Goal: Entertainment & Leisure: Consume media (video, audio)

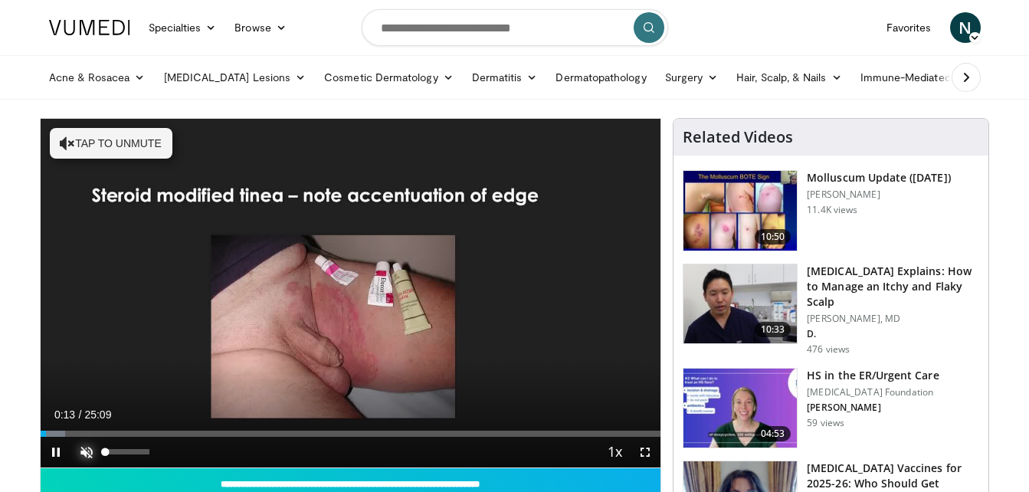
click at [81, 455] on span "Video Player" at bounding box center [86, 452] width 31 height 31
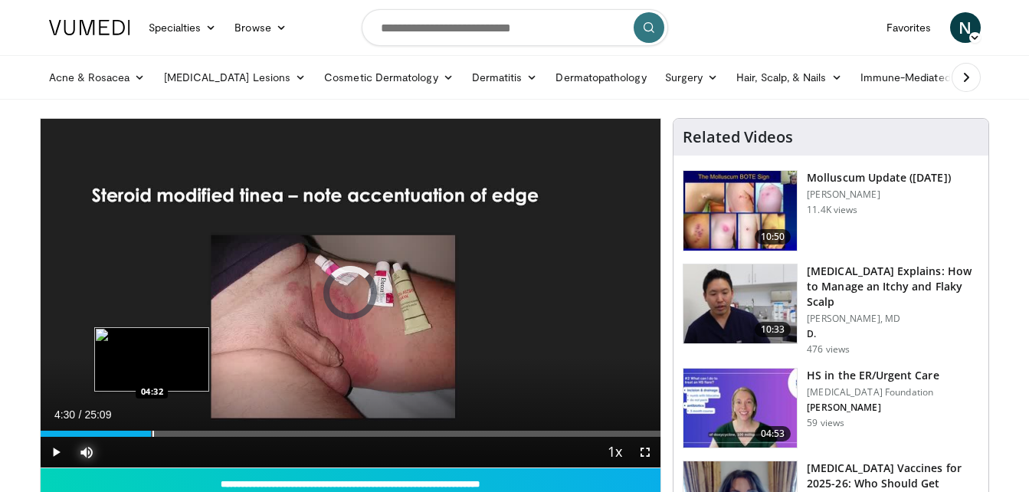
click at [153, 434] on div "Progress Bar" at bounding box center [154, 434] width 2 height 6
click at [162, 435] on div "Progress Bar" at bounding box center [163, 434] width 2 height 6
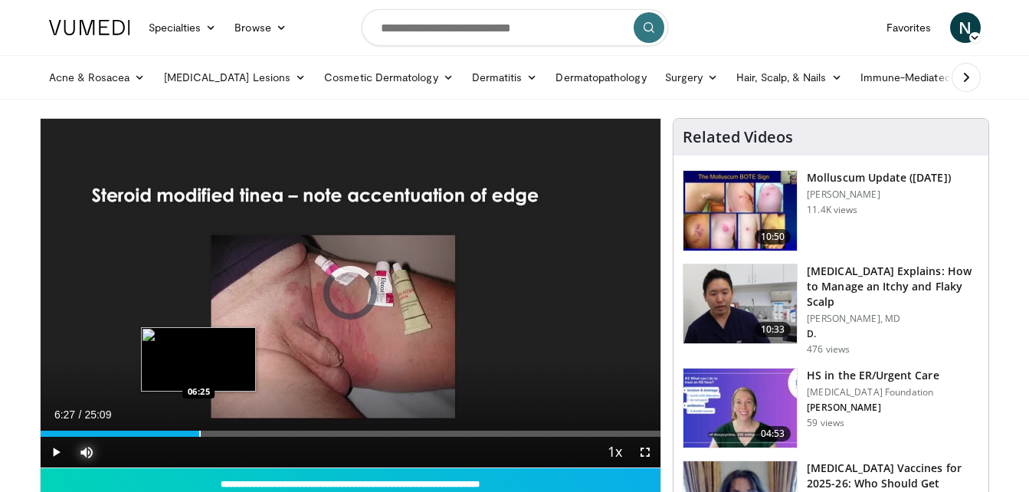
click at [199, 435] on div "Progress Bar" at bounding box center [200, 434] width 2 height 6
